Goal: Task Accomplishment & Management: Manage account settings

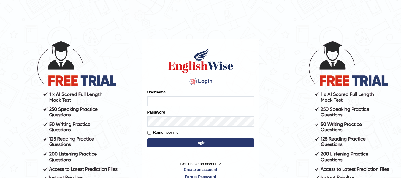
type input "0412614310"
click at [201, 141] on button "Login" at bounding box center [200, 142] width 107 height 9
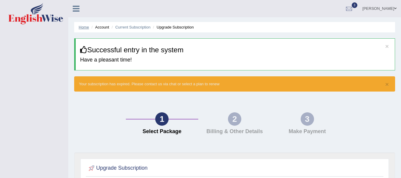
click at [86, 25] on link "Home" at bounding box center [84, 27] width 10 height 4
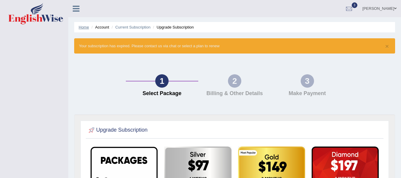
click at [85, 26] on link "Home" at bounding box center [84, 27] width 10 height 4
click at [131, 26] on link "Current Subscription" at bounding box center [132, 27] width 35 height 4
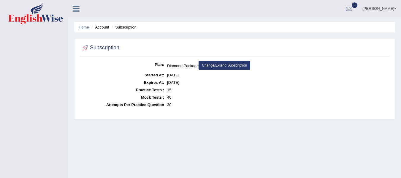
click at [87, 28] on link "Home" at bounding box center [84, 27] width 10 height 4
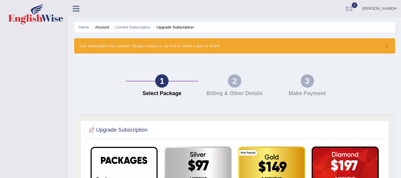
click at [78, 9] on icon at bounding box center [76, 9] width 7 height 8
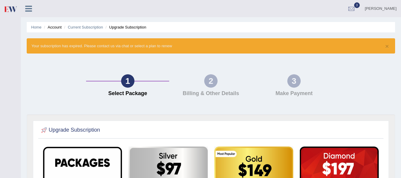
click at [12, 9] on img at bounding box center [10, 9] width 13 height 12
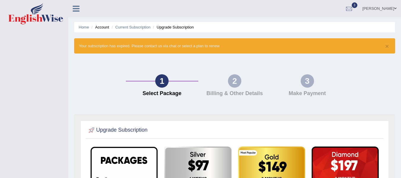
click at [395, 4] on link "[PERSON_NAME]" at bounding box center [379, 7] width 43 height 15
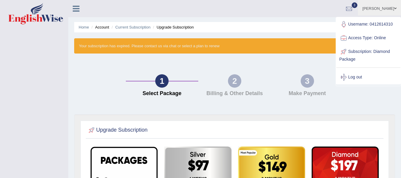
click at [363, 74] on link "Log out" at bounding box center [368, 77] width 64 height 14
